Goal: Navigation & Orientation: Find specific page/section

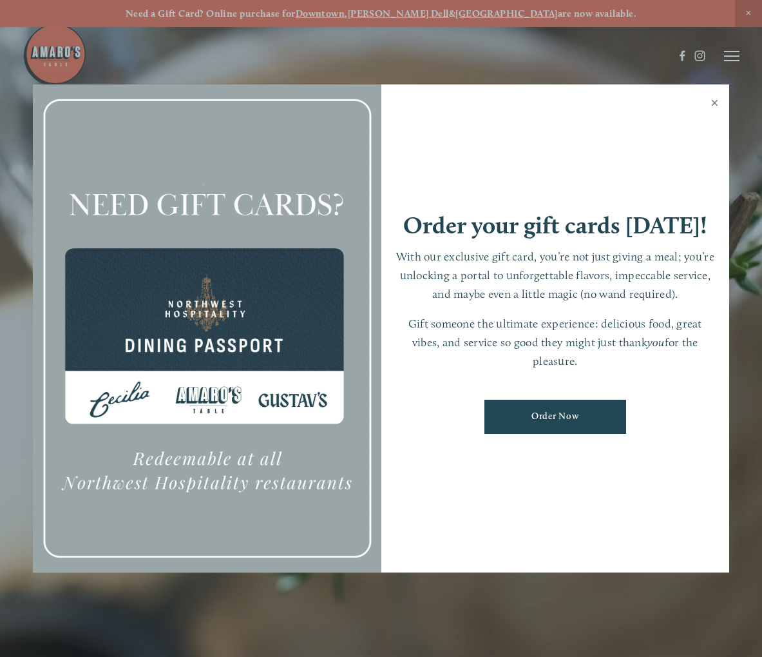
click at [716, 102] on link "Close" at bounding box center [714, 104] width 25 height 36
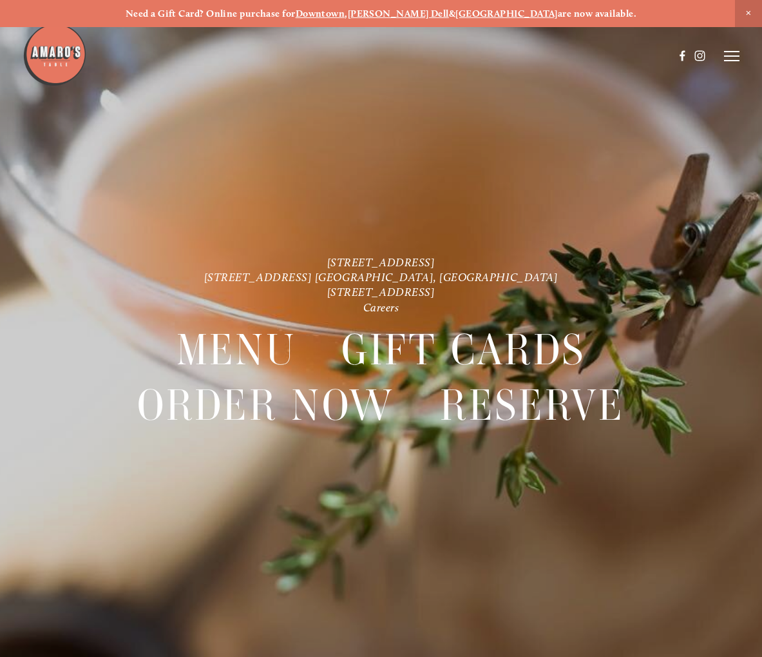
click at [728, 54] on icon at bounding box center [731, 56] width 15 height 12
click at [506, 57] on span "Menu" at bounding box center [513, 55] width 24 height 11
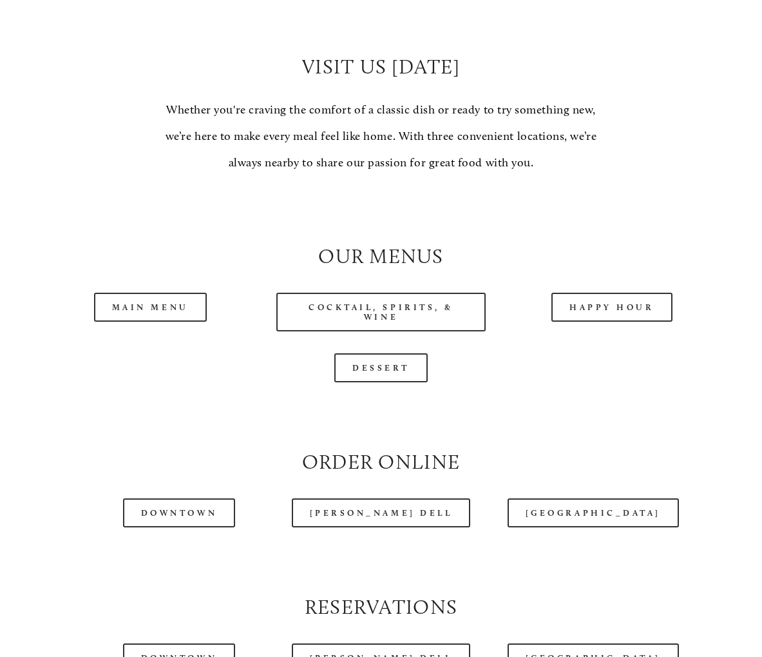
scroll to position [966, 0]
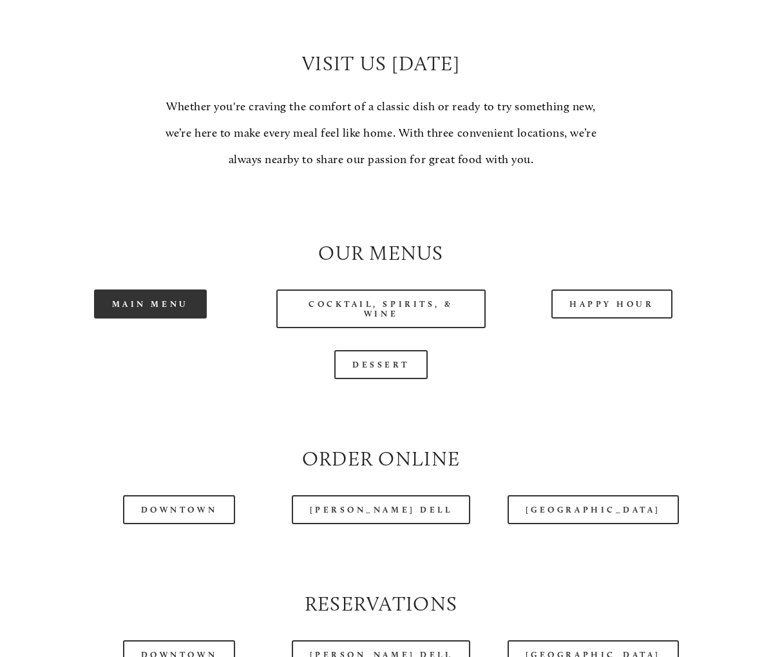
click at [140, 318] on link "Main Menu" at bounding box center [150, 303] width 113 height 29
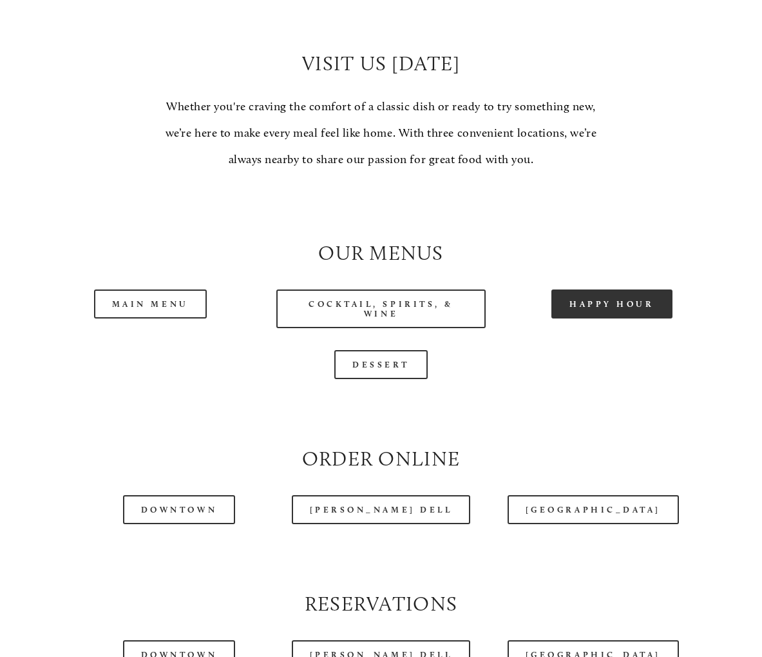
click at [586, 318] on link "Happy Hour" at bounding box center [612, 303] width 121 height 29
